Goal: Find specific page/section: Find specific page/section

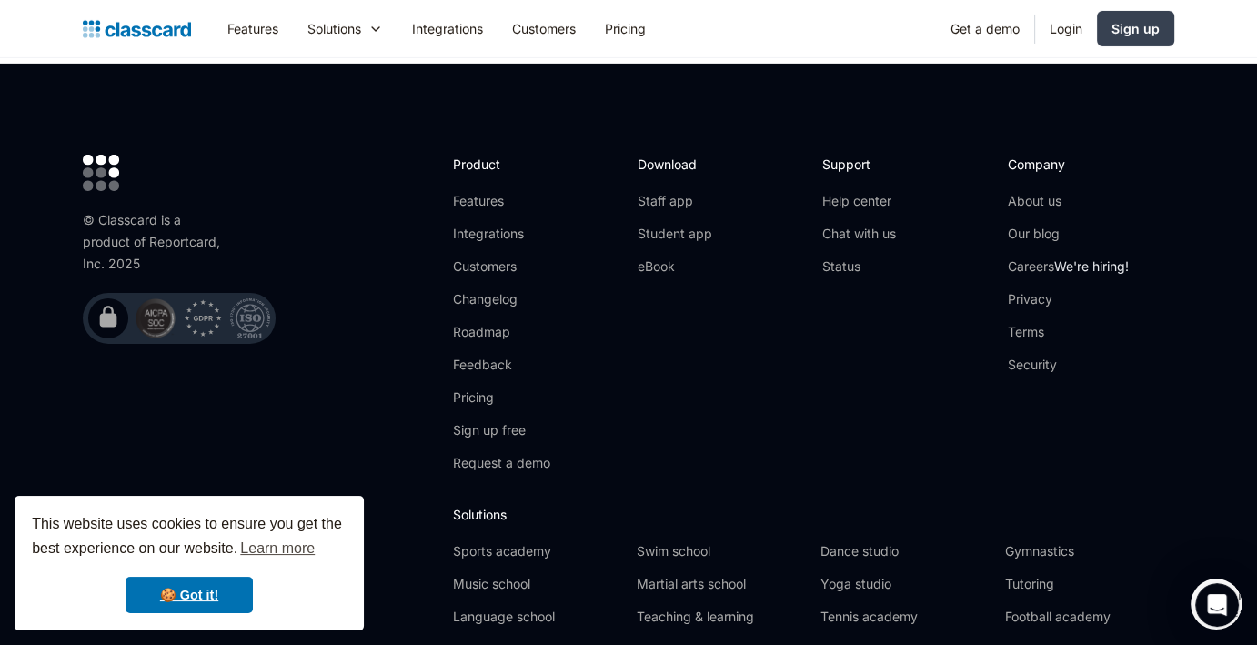
scroll to position [6115, 0]
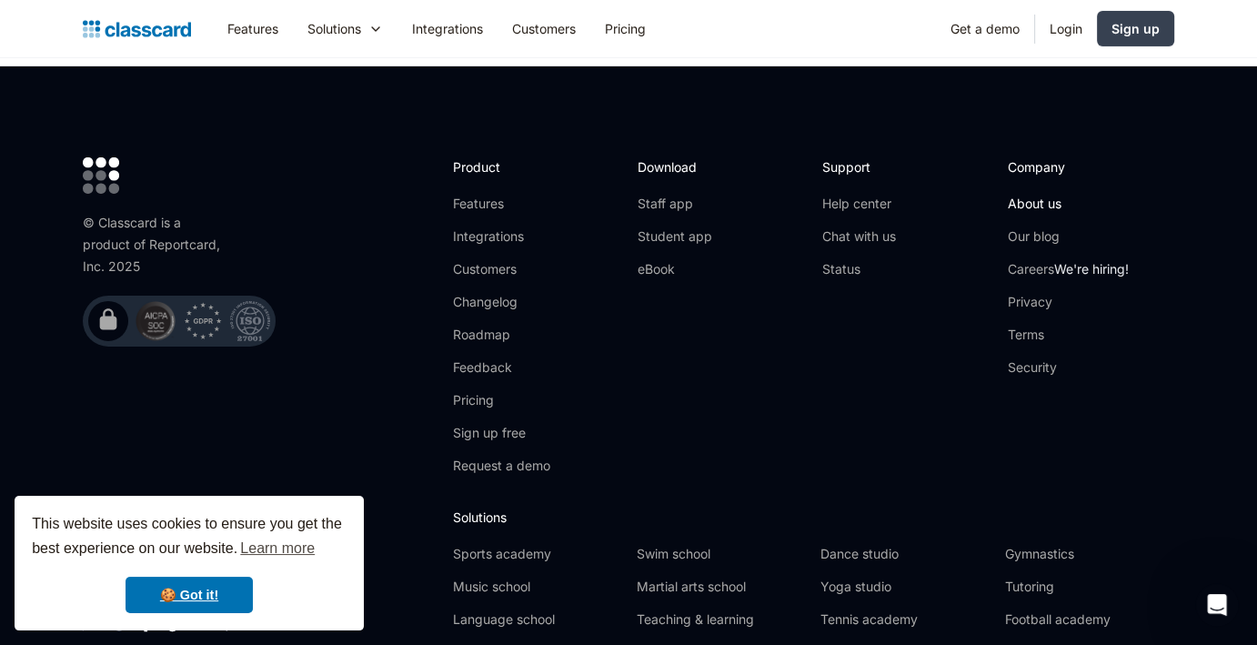
click at [1031, 195] on link "About us" at bounding box center [1068, 204] width 121 height 18
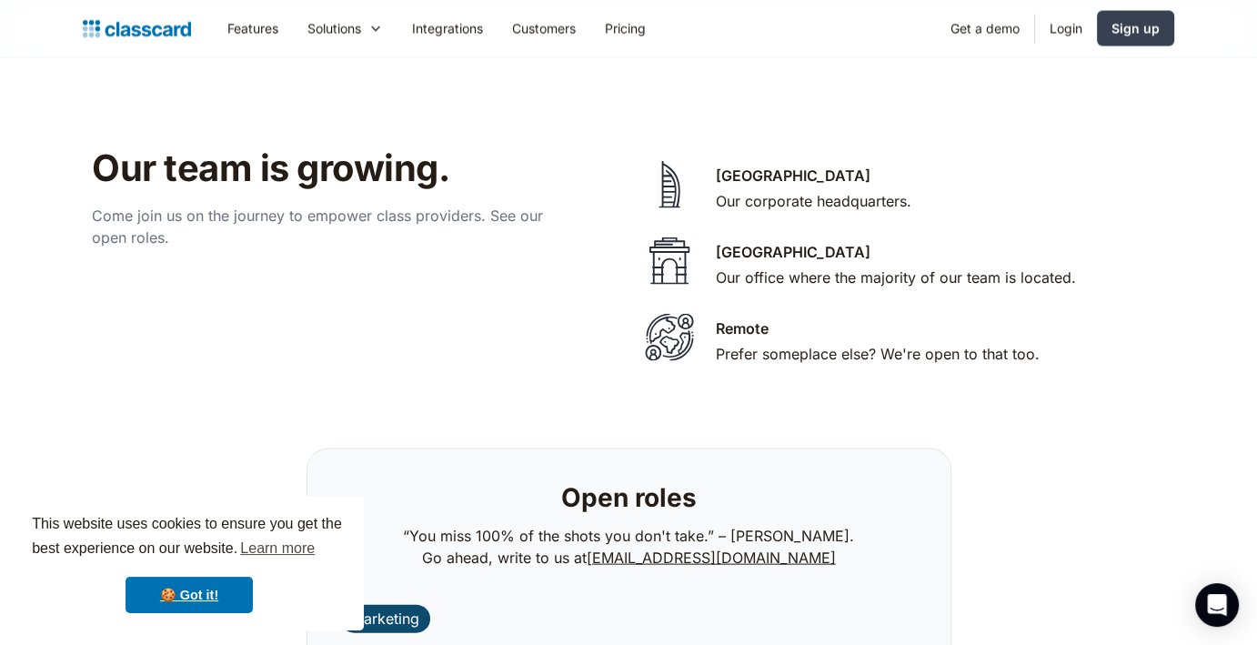
scroll to position [3699, 0]
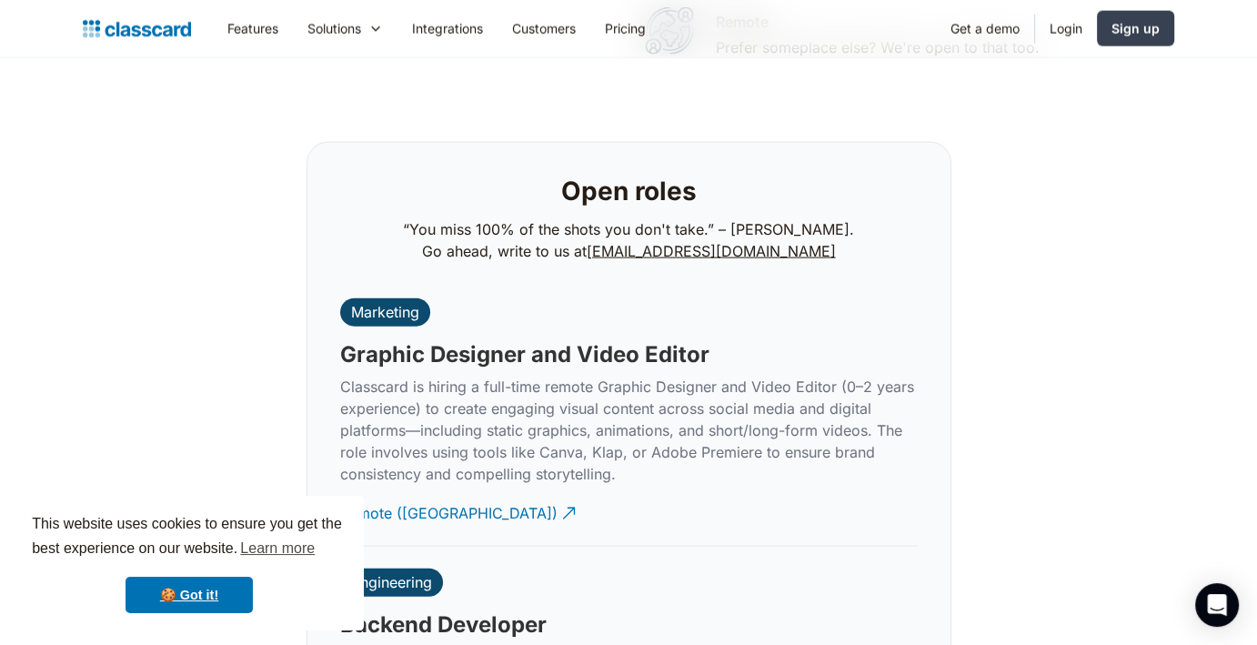
click at [838, 252] on div "Open roles “You miss 100% of the shots you don't take.” – [PERSON_NAME]. Go ahe…" at bounding box center [629, 221] width 600 height 112
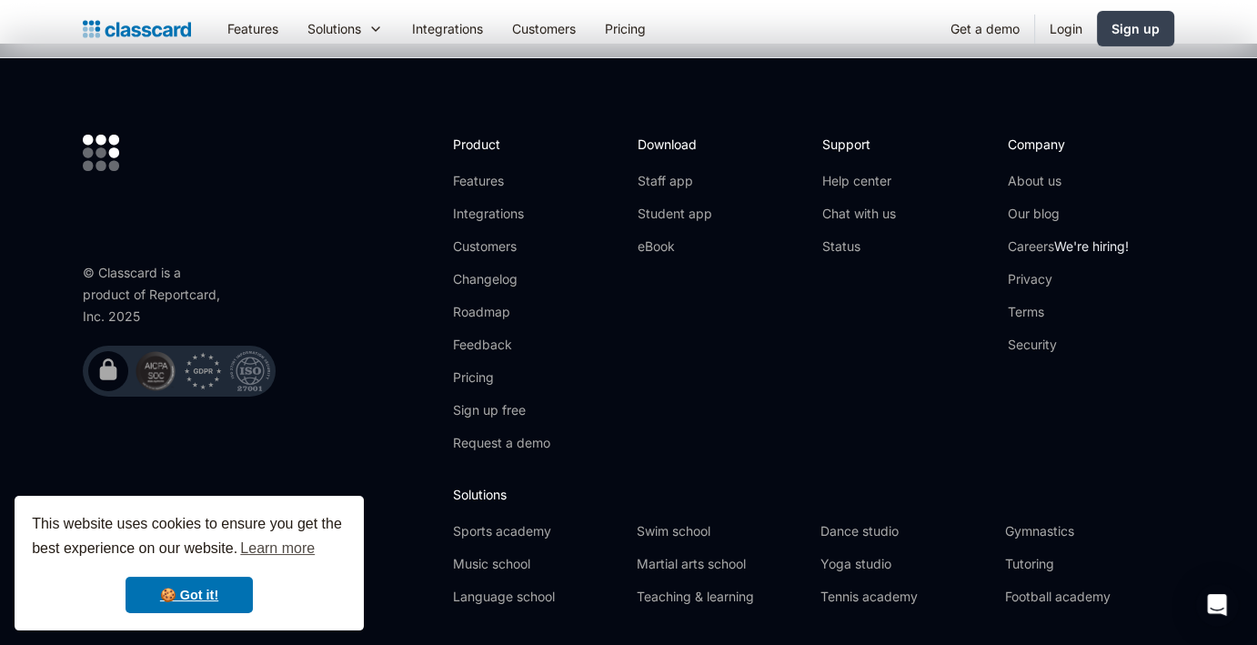
scroll to position [6408, 0]
click at [1035, 238] on link "Careers We're hiring!" at bounding box center [1068, 247] width 121 height 18
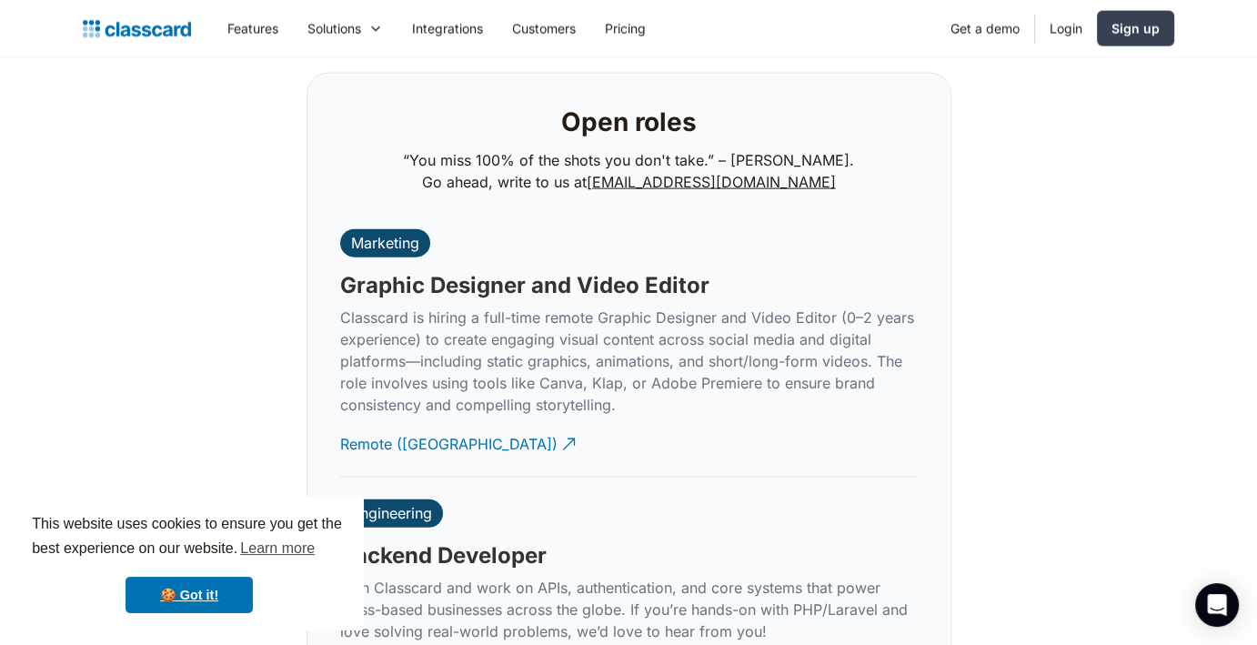
scroll to position [4096, 0]
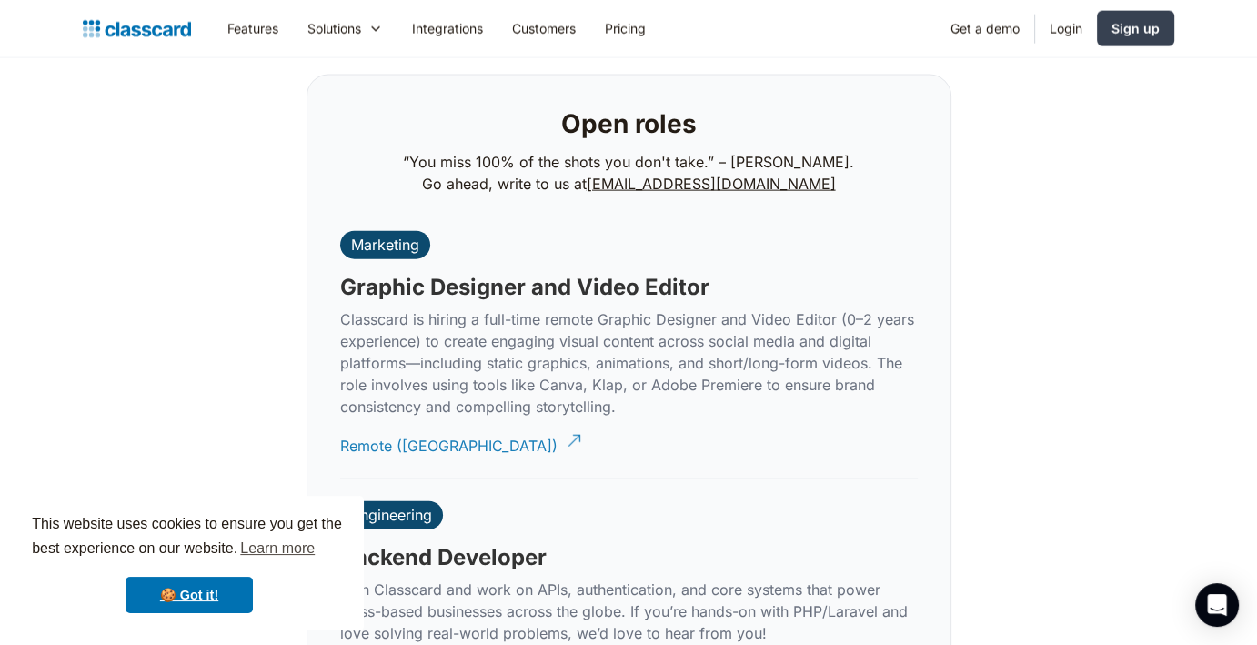
click at [421, 421] on div "Remote ([GEOGRAPHIC_DATA])" at bounding box center [448, 438] width 217 height 35
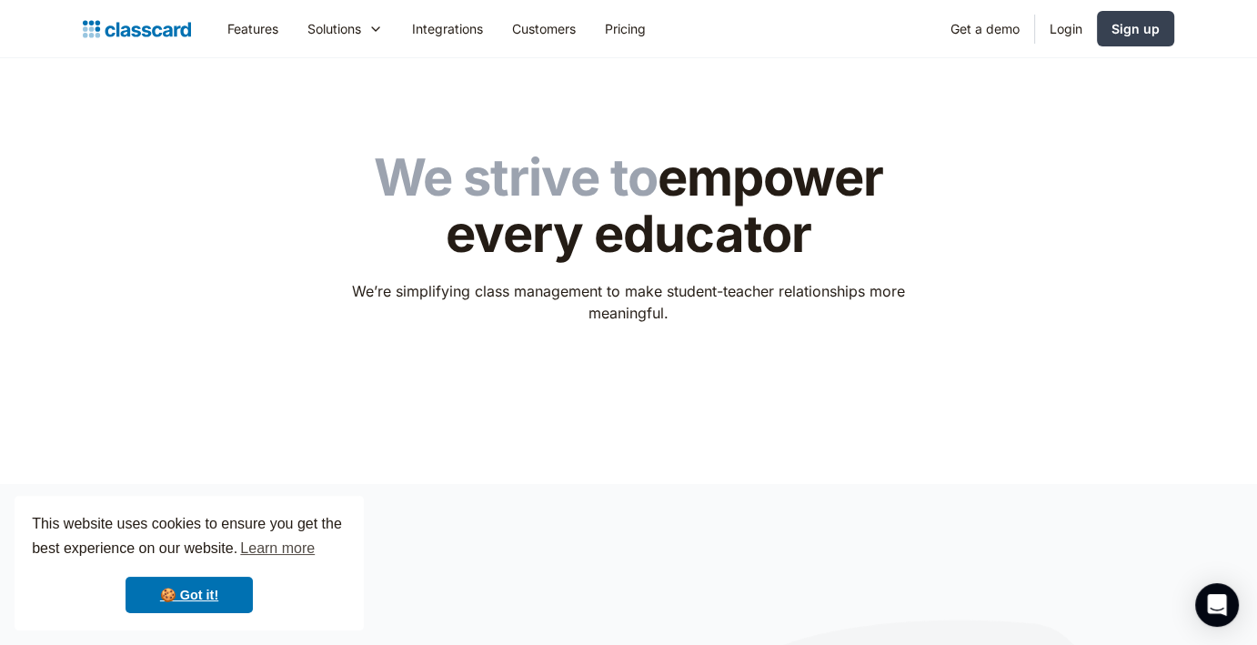
scroll to position [0, 0]
